Goal: Navigation & Orientation: Understand site structure

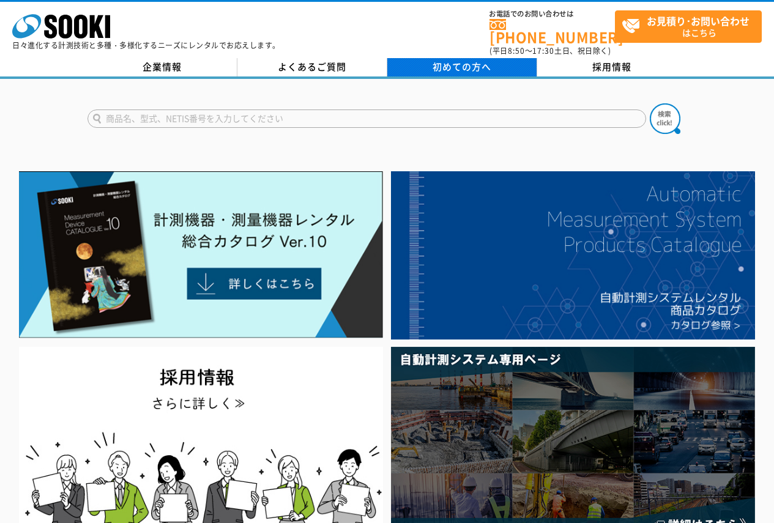
click at [487, 60] on span "初めての方へ" at bounding box center [461, 66] width 59 height 13
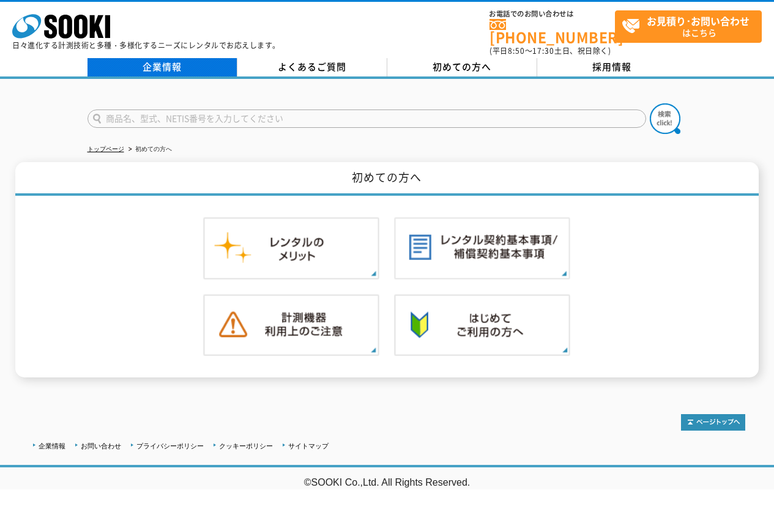
drag, startPoint x: 183, startPoint y: 59, endPoint x: 194, endPoint y: 57, distance: 11.1
click at [183, 59] on link "企業情報" at bounding box center [162, 67] width 150 height 18
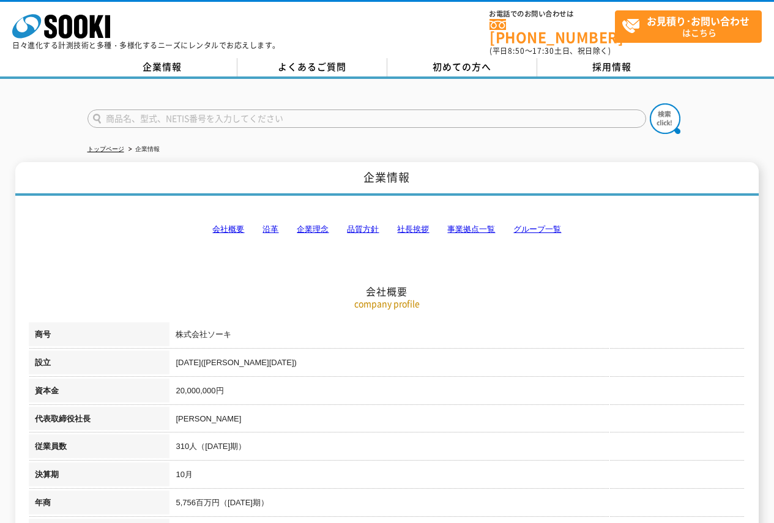
click at [597, 48] on div "株式会社 ソーキ spMenu 日々進化する計測技術と多種・多様化するニーズにレンタルでお応えします。 お電話でのお問い合わせは 0120-856-990 (…" at bounding box center [387, 29] width 774 height 55
click at [598, 60] on link "採用情報" at bounding box center [612, 67] width 150 height 18
